Goal: Task Accomplishment & Management: Use online tool/utility

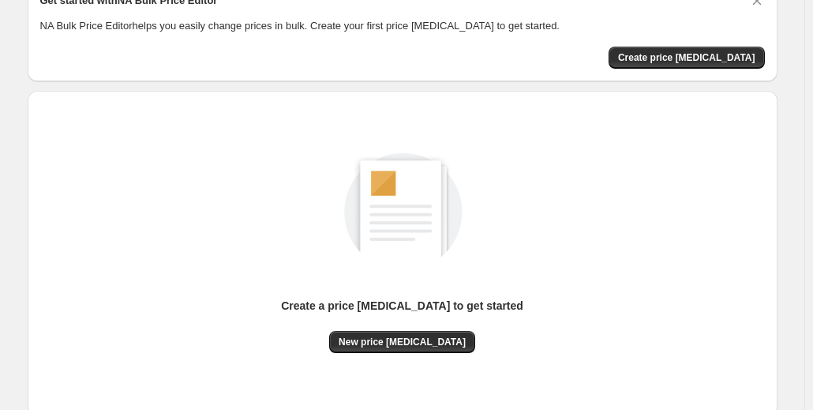
scroll to position [85, 0]
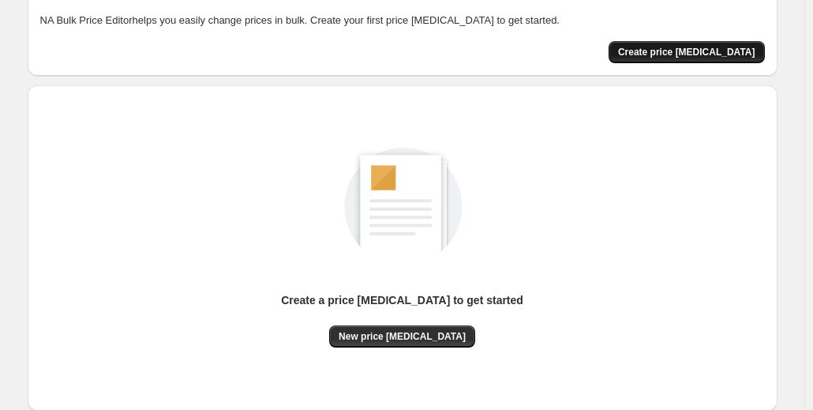
click at [712, 58] on span "Create price [MEDICAL_DATA]" at bounding box center [686, 52] width 137 height 13
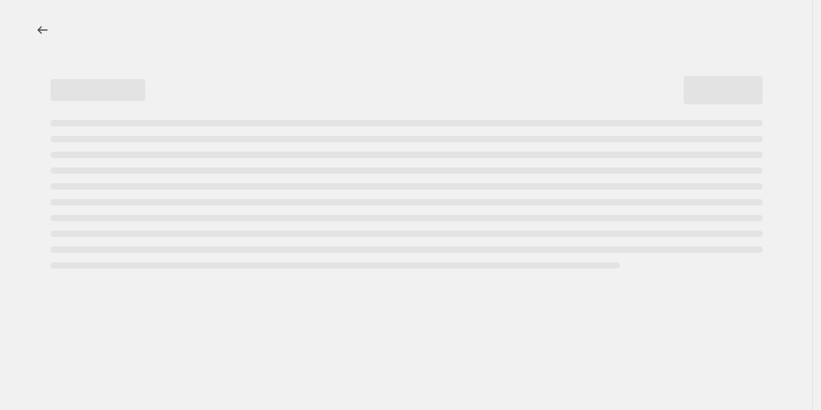
select select "percentage"
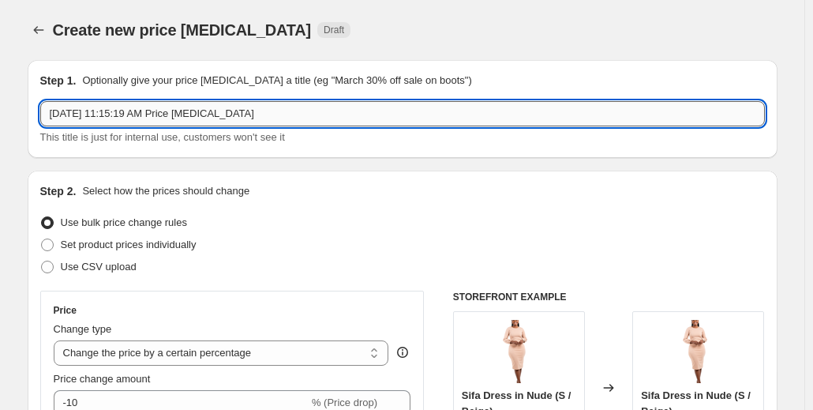
click at [278, 113] on input "[DATE] 11:15:19 AM Price [MEDICAL_DATA]" at bounding box center [402, 113] width 725 height 25
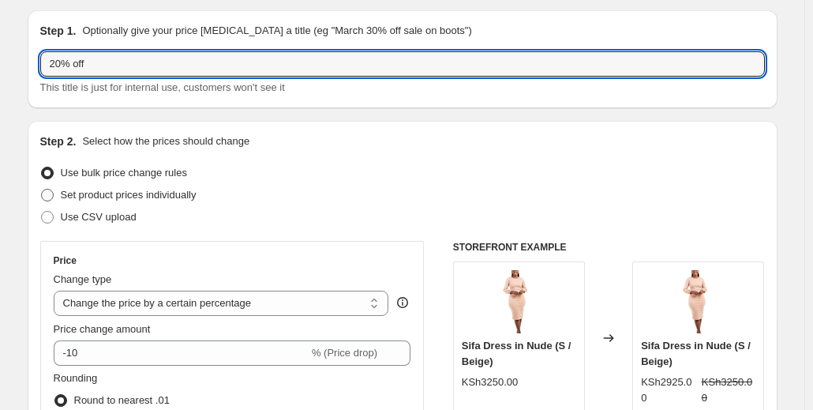
scroll to position [171, 0]
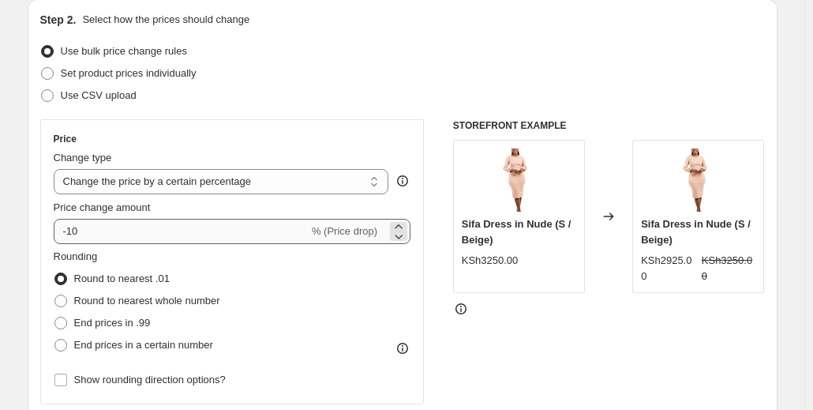
type input "20% off"
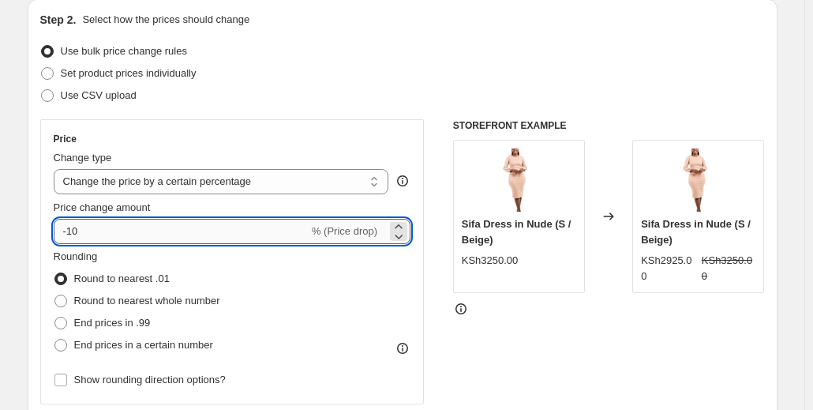
click at [147, 228] on input "-10" at bounding box center [181, 231] width 255 height 25
type input "-1"
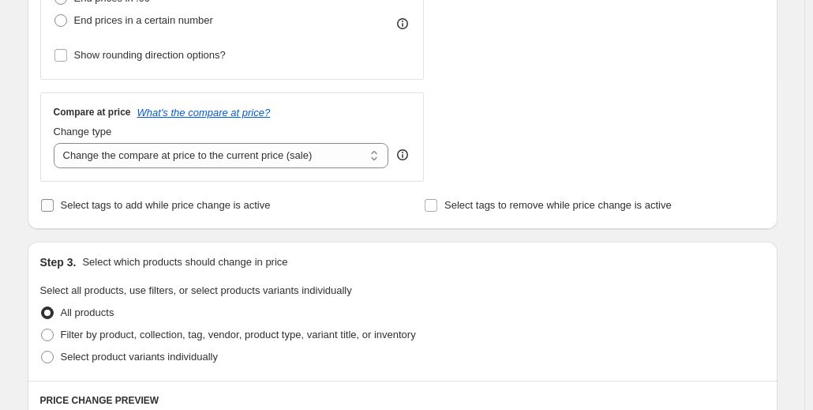
scroll to position [497, 0]
type input "-20"
click at [49, 205] on input "Select tags to add while price change is active" at bounding box center [47, 204] width 13 height 13
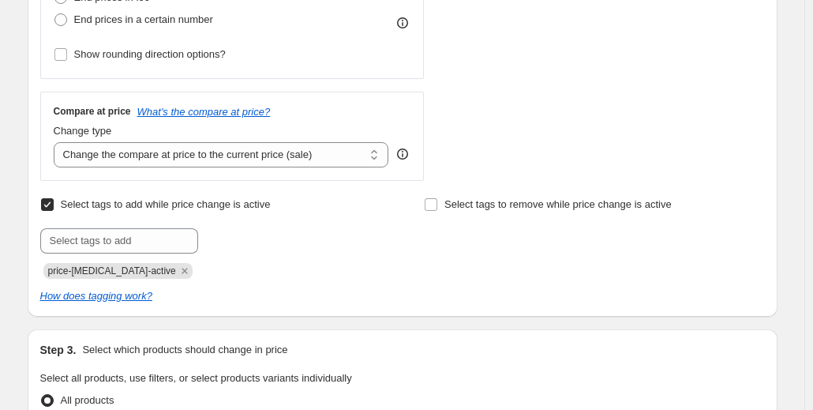
click at [49, 205] on input "Select tags to add while price change is active" at bounding box center [47, 204] width 13 height 13
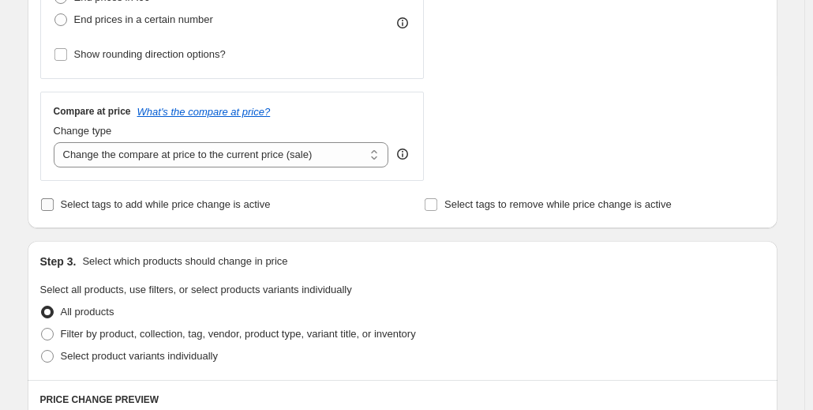
click at [49, 205] on input "Select tags to add while price change is active" at bounding box center [47, 204] width 13 height 13
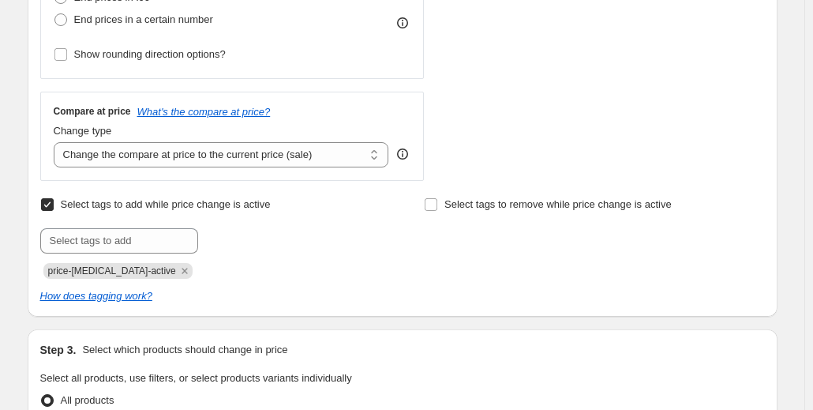
click at [49, 205] on input "Select tags to add while price change is active" at bounding box center [47, 204] width 13 height 13
checkbox input "false"
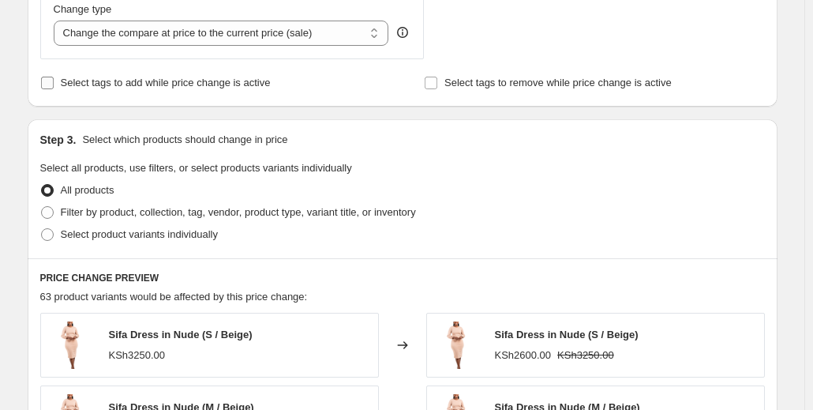
scroll to position [619, 0]
click at [54, 210] on span at bounding box center [47, 211] width 13 height 13
click at [42, 206] on input "Filter by product, collection, tag, vendor, product type, variant title, or inv…" at bounding box center [41, 205] width 1 height 1
radio input "true"
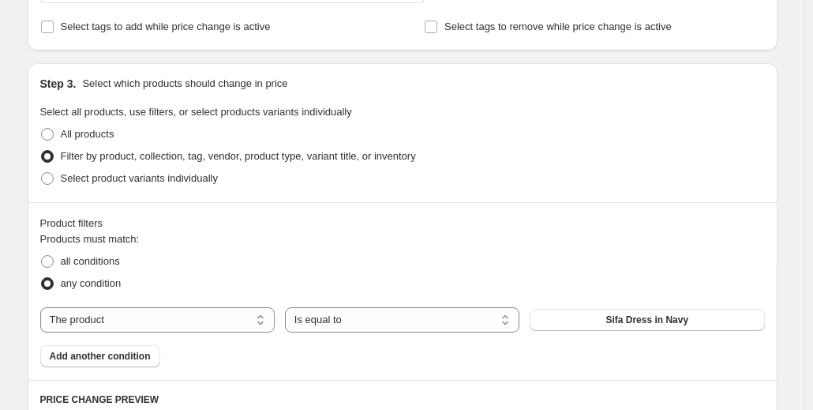
scroll to position [675, 0]
click at [54, 178] on span at bounding box center [47, 177] width 13 height 13
click at [42, 172] on input "Select product variants individually" at bounding box center [41, 171] width 1 height 1
radio input "true"
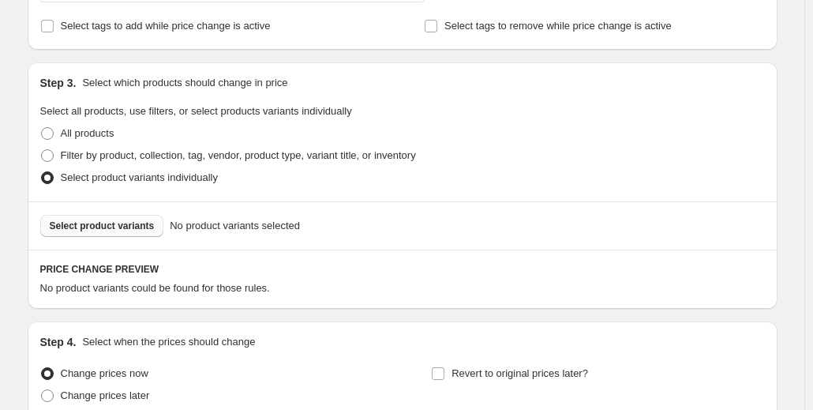
click at [91, 226] on span "Select product variants" at bounding box center [102, 225] width 105 height 13
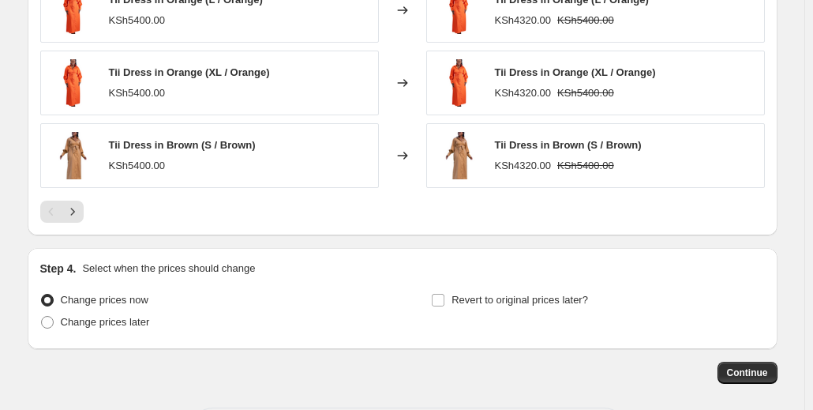
scroll to position [1147, 0]
click at [441, 296] on input "Revert to original prices later?" at bounding box center [438, 299] width 13 height 13
checkbox input "true"
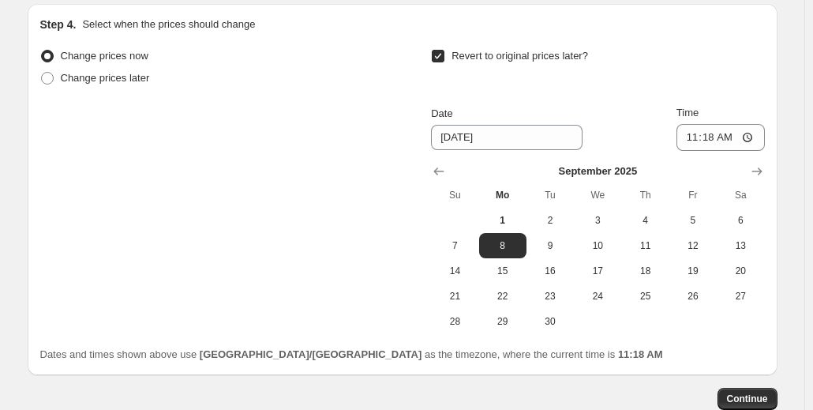
scroll to position [1396, 0]
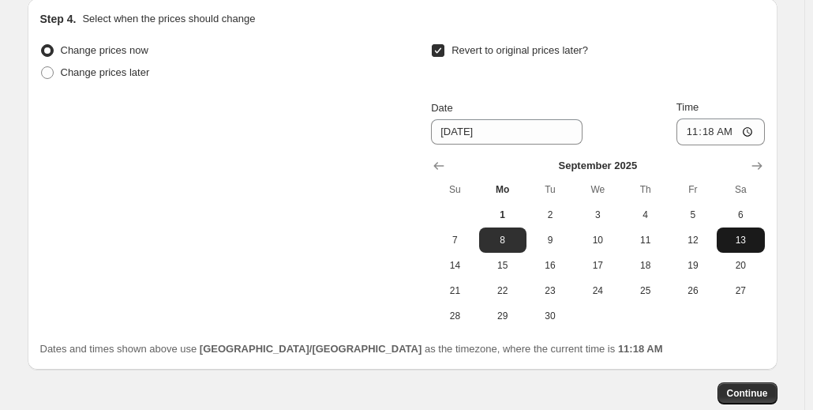
click at [741, 234] on span "13" at bounding box center [740, 240] width 35 height 13
type input "[DATE]"
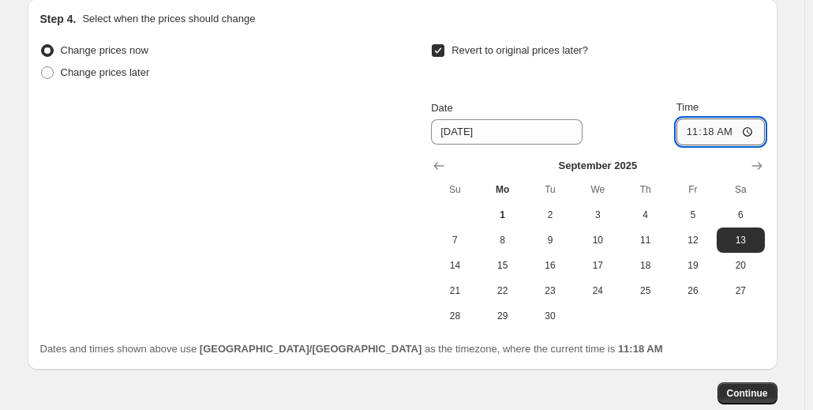
click at [722, 129] on input "11:18" at bounding box center [721, 131] width 88 height 27
click at [706, 126] on input "11:18" at bounding box center [721, 131] width 88 height 27
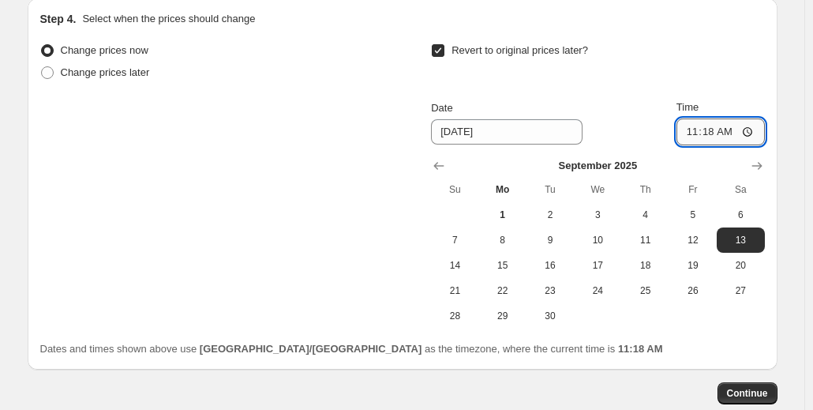
click at [706, 126] on input "11:18" at bounding box center [721, 131] width 88 height 27
click at [752, 126] on input "11:18" at bounding box center [721, 131] width 88 height 27
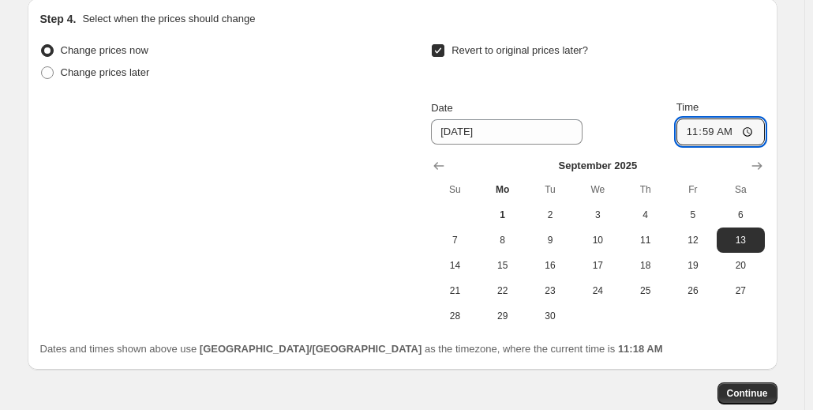
type input "11:59"
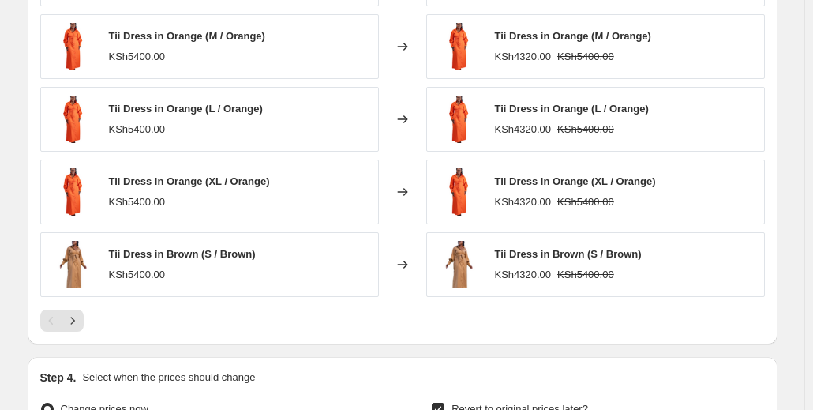
scroll to position [1041, 0]
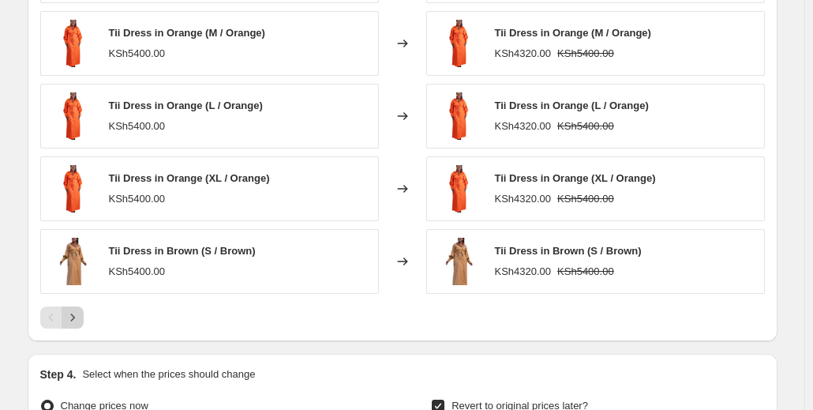
click at [74, 315] on icon "Next" at bounding box center [72, 316] width 4 height 7
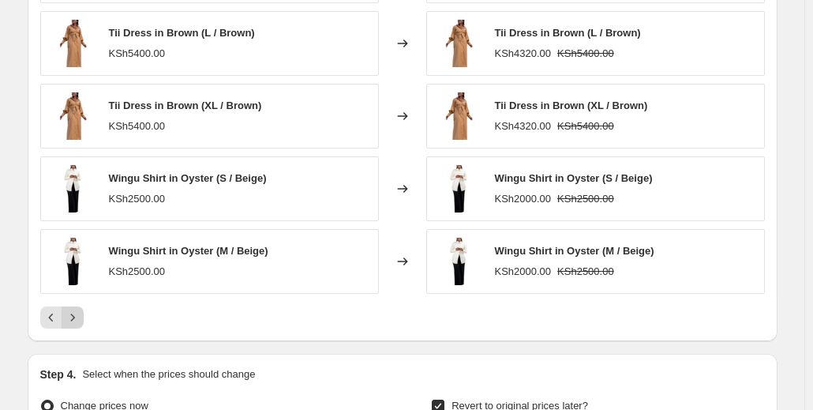
click at [74, 315] on icon "Next" at bounding box center [72, 316] width 4 height 7
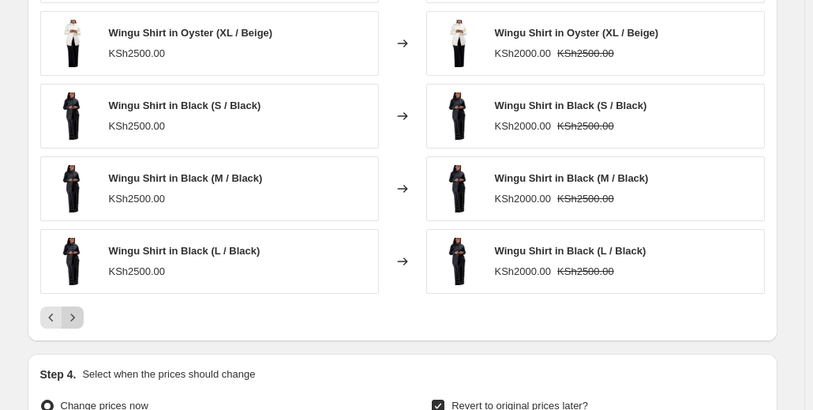
click at [75, 310] on icon "Next" at bounding box center [73, 317] width 16 height 16
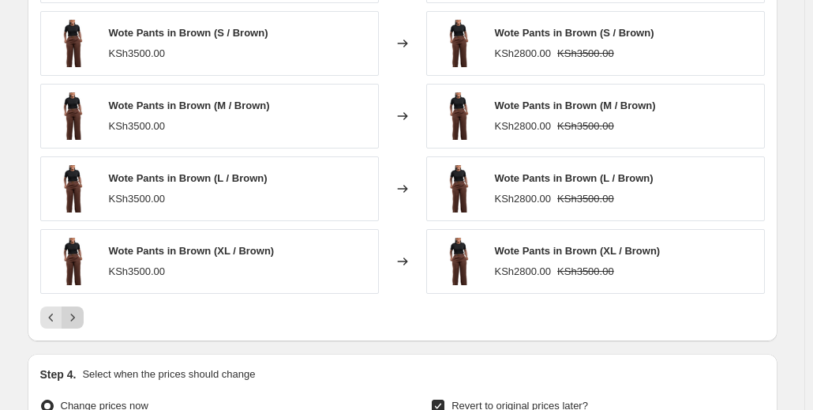
click at [75, 310] on icon "Next" at bounding box center [73, 317] width 16 height 16
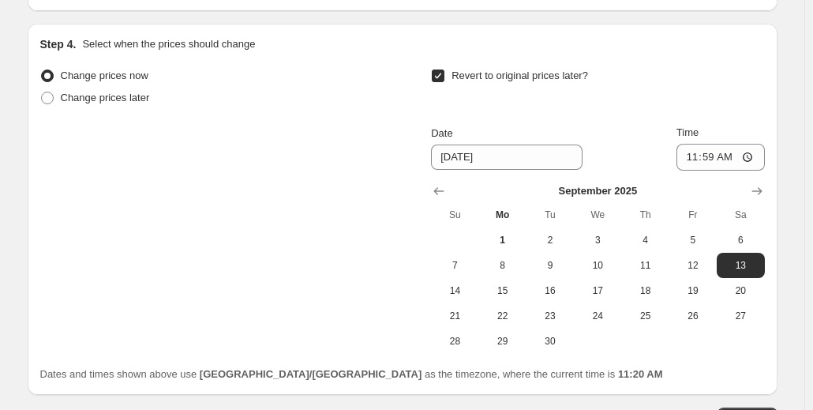
scroll to position [1483, 0]
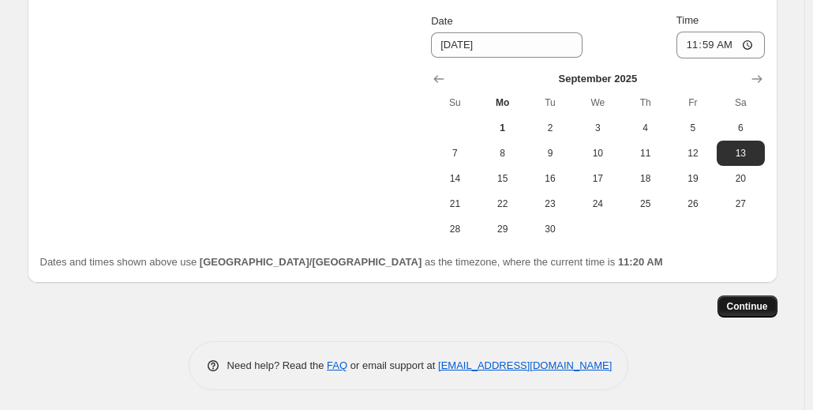
click at [752, 301] on span "Continue" at bounding box center [747, 306] width 41 height 13
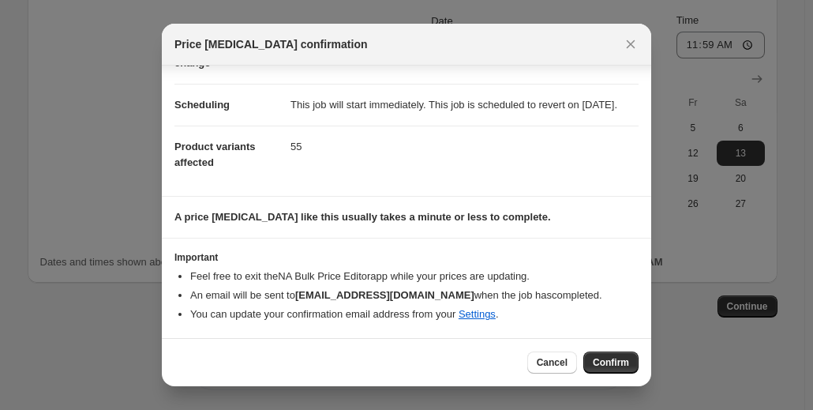
scroll to position [123, 0]
click at [613, 361] on span "Confirm" at bounding box center [611, 362] width 36 height 13
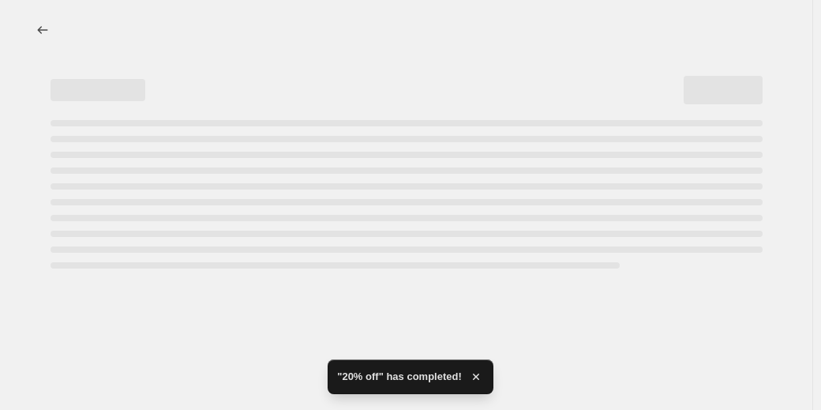
select select "percentage"
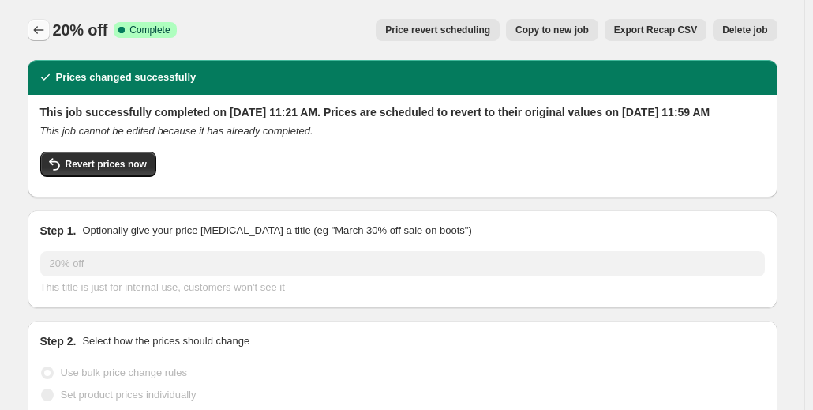
click at [41, 24] on icon "Price change jobs" at bounding box center [39, 30] width 16 height 16
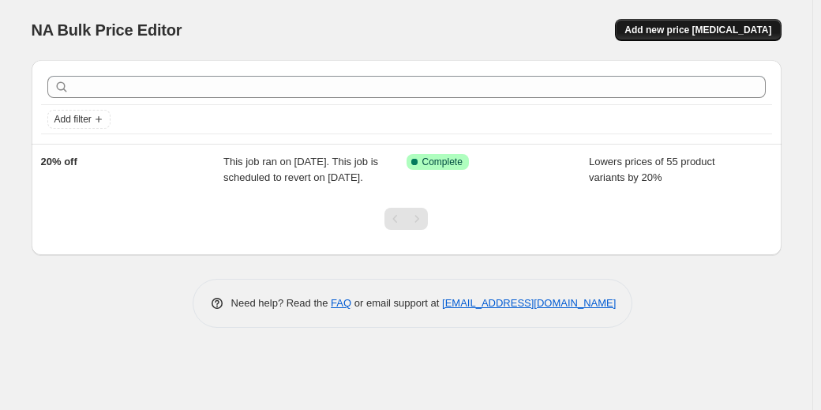
click at [696, 23] on button "Add new price [MEDICAL_DATA]" at bounding box center [698, 30] width 166 height 22
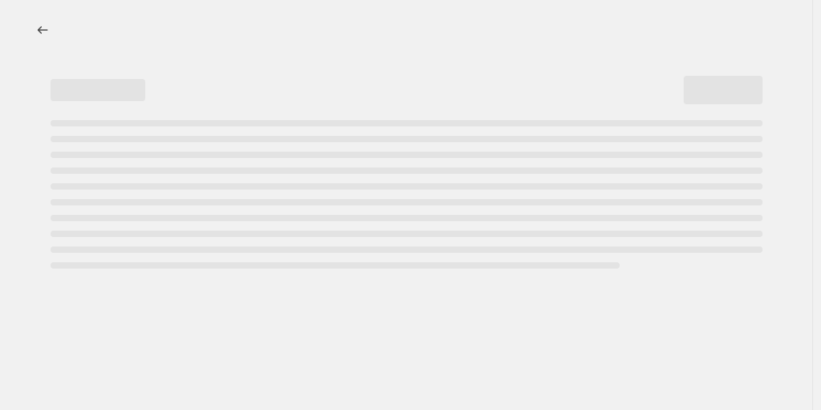
select select "percentage"
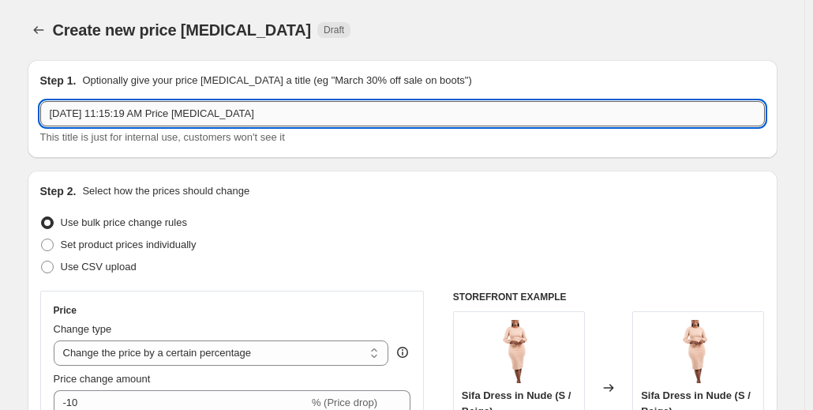
click at [261, 118] on input "[DATE] 11:15:19 AM Price [MEDICAL_DATA]" at bounding box center [402, 113] width 725 height 25
type input "50% off"
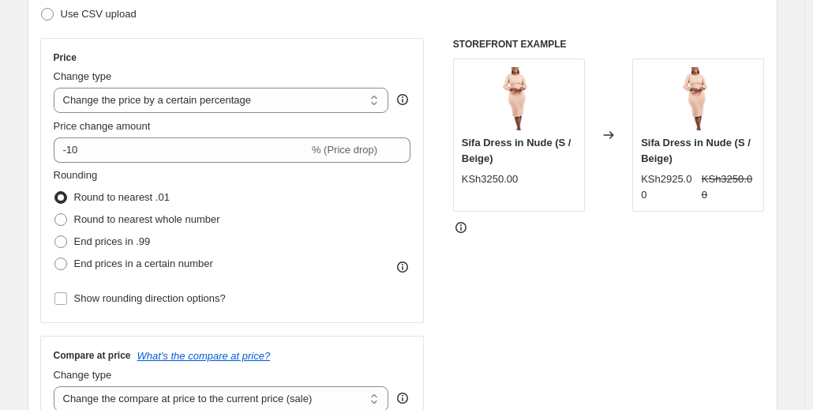
scroll to position [253, 0]
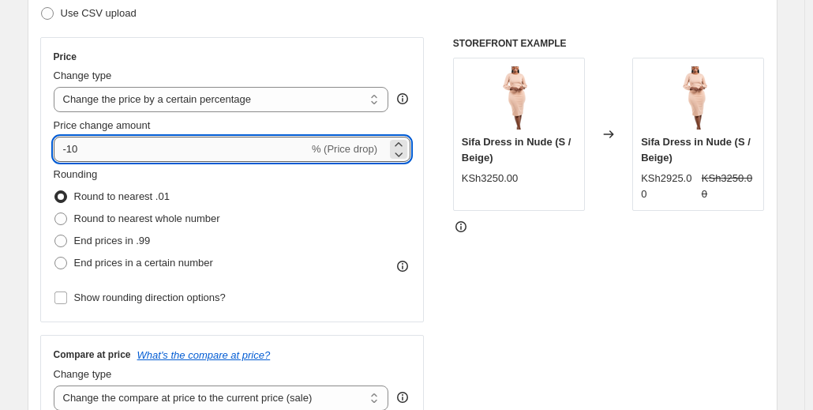
click at [103, 144] on input "-10" at bounding box center [181, 149] width 255 height 25
type input "-1"
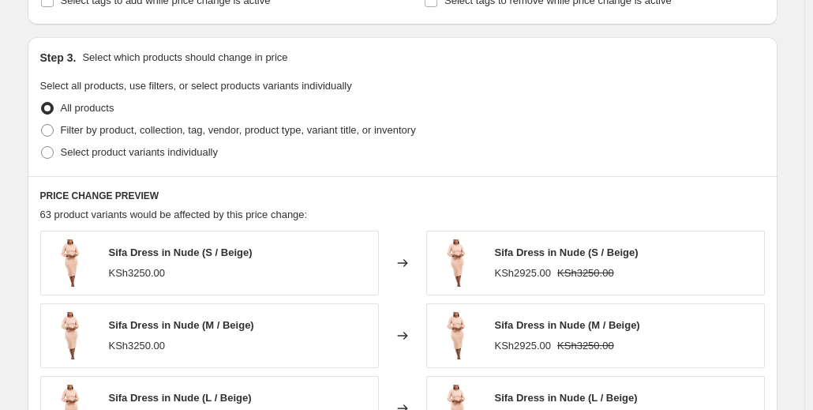
scroll to position [701, 0]
type input "-50"
click at [50, 147] on span at bounding box center [47, 151] width 13 height 13
click at [42, 146] on input "Select product variants individually" at bounding box center [41, 145] width 1 height 1
radio input "true"
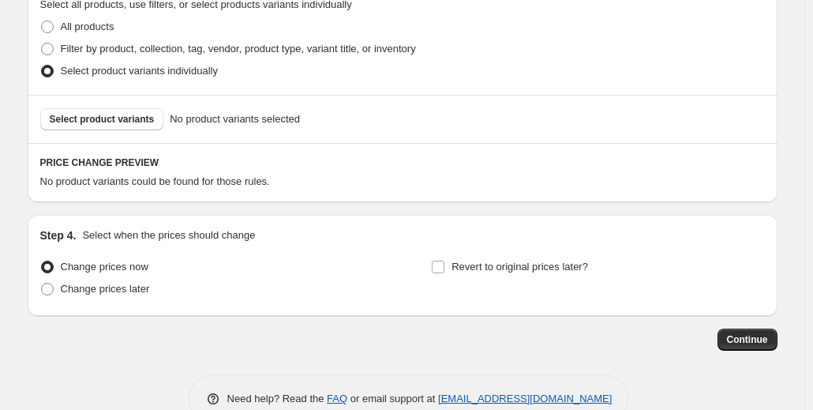
scroll to position [785, 0]
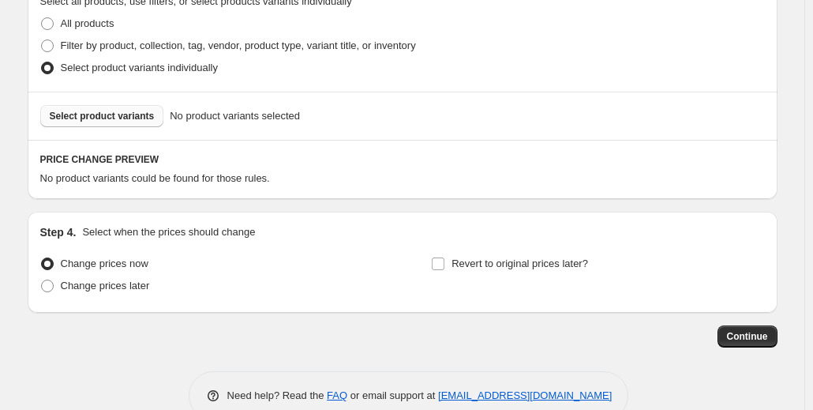
click at [99, 106] on button "Select product variants" at bounding box center [102, 116] width 124 height 22
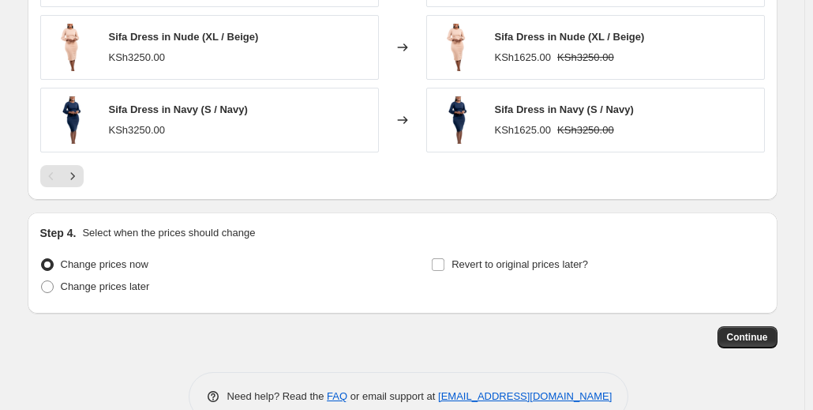
scroll to position [1183, 0]
click at [441, 260] on input "Revert to original prices later?" at bounding box center [438, 263] width 13 height 13
checkbox input "true"
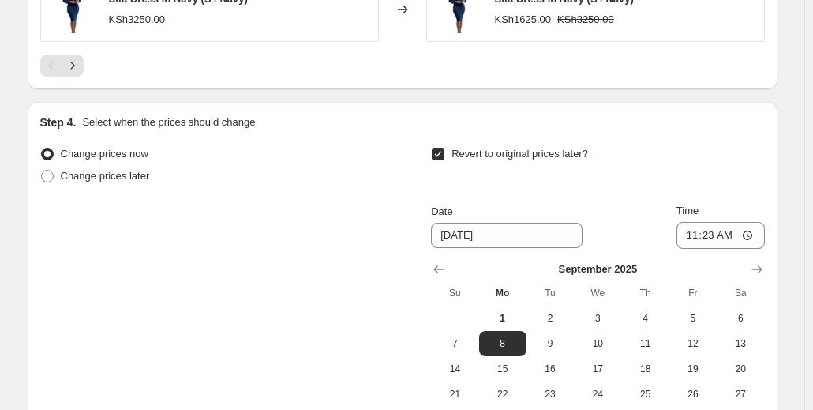
scroll to position [1293, 0]
click at [748, 331] on button "13" at bounding box center [740, 342] width 47 height 25
type input "[DATE]"
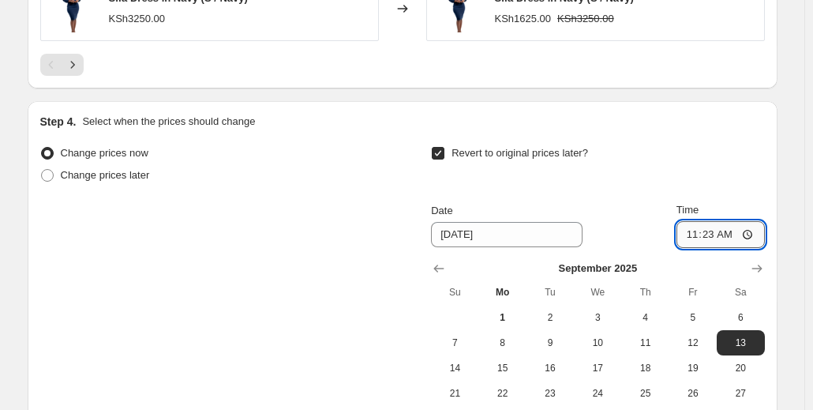
click at [718, 232] on input "11:23" at bounding box center [721, 234] width 88 height 27
click at [750, 229] on input "11:23" at bounding box center [721, 234] width 88 height 27
type input "11:59"
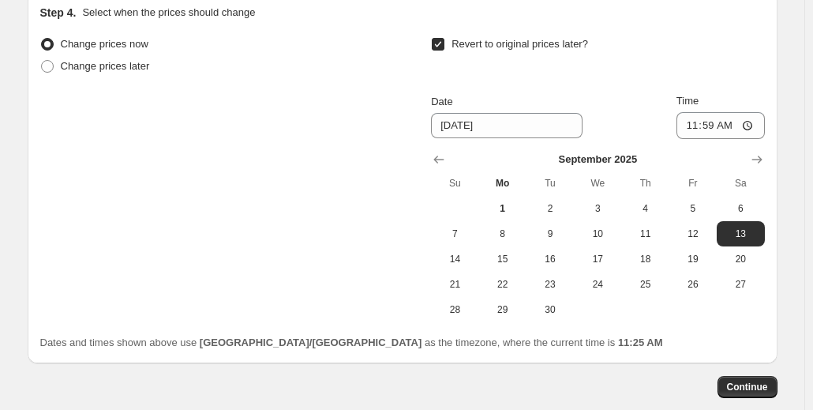
scroll to position [1483, 0]
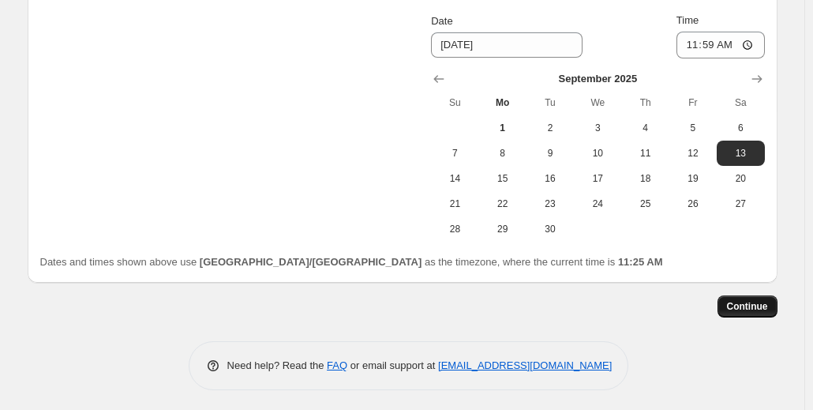
click at [760, 300] on span "Continue" at bounding box center [747, 306] width 41 height 13
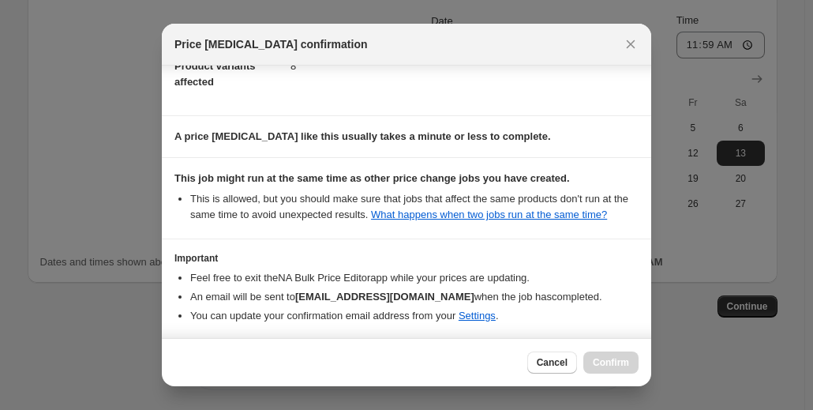
scroll to position [268, 0]
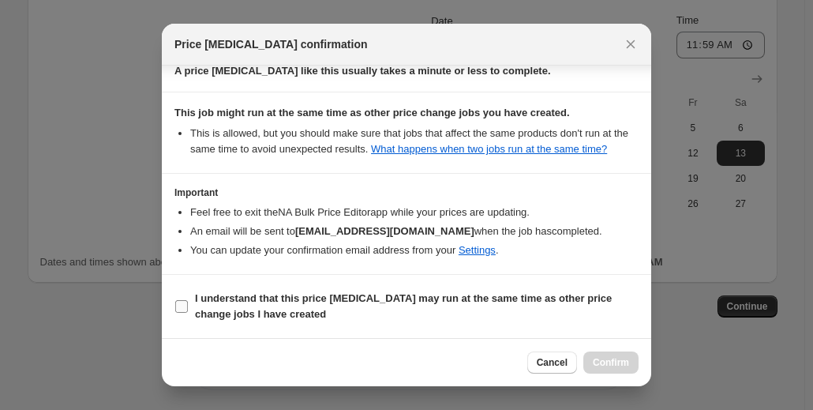
click at [184, 298] on label "I understand that this price [MEDICAL_DATA] may run at the same time as other p…" at bounding box center [406, 306] width 464 height 38
click at [184, 300] on input "I understand that this price [MEDICAL_DATA] may run at the same time as other p…" at bounding box center [181, 306] width 13 height 13
checkbox input "true"
click at [621, 360] on span "Confirm" at bounding box center [611, 362] width 36 height 13
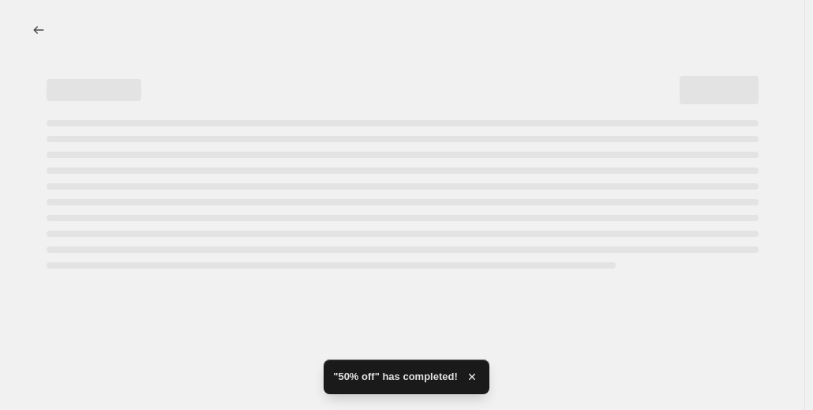
select select "percentage"
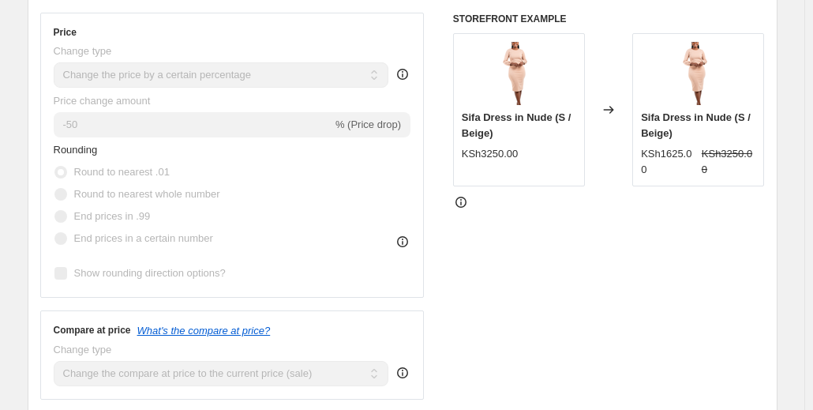
scroll to position [431, 0]
